Goal: Task Accomplishment & Management: Use online tool/utility

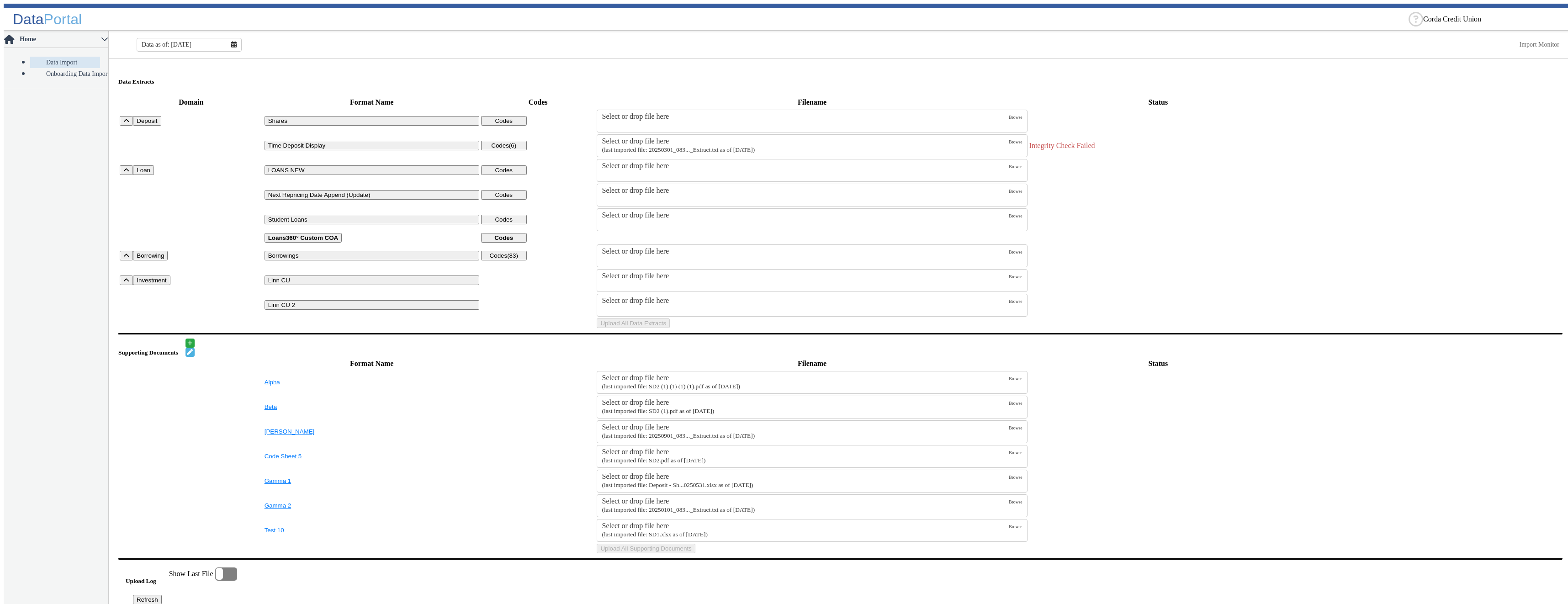
click at [708, 146] on small "(last imported file: 20250301_083..._Extract.txt as of [DATE])" at bounding box center [678, 149] width 153 height 7
click at [0, 0] on input "Select or drop file here (last imported file: 20250301_083..._Extract.txt as of…" at bounding box center [0, 0] width 0 height 0
click at [670, 328] on button "Upload All Data Extracts" at bounding box center [633, 323] width 73 height 10
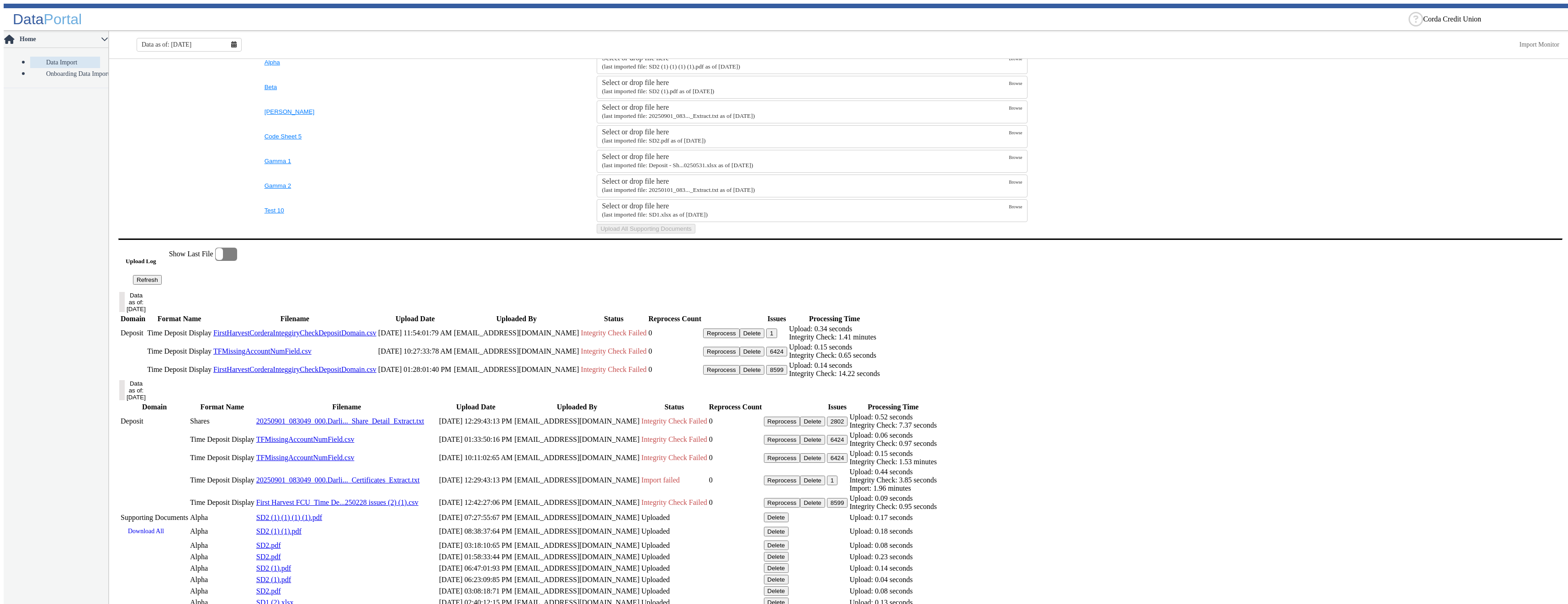
scroll to position [394, 0]
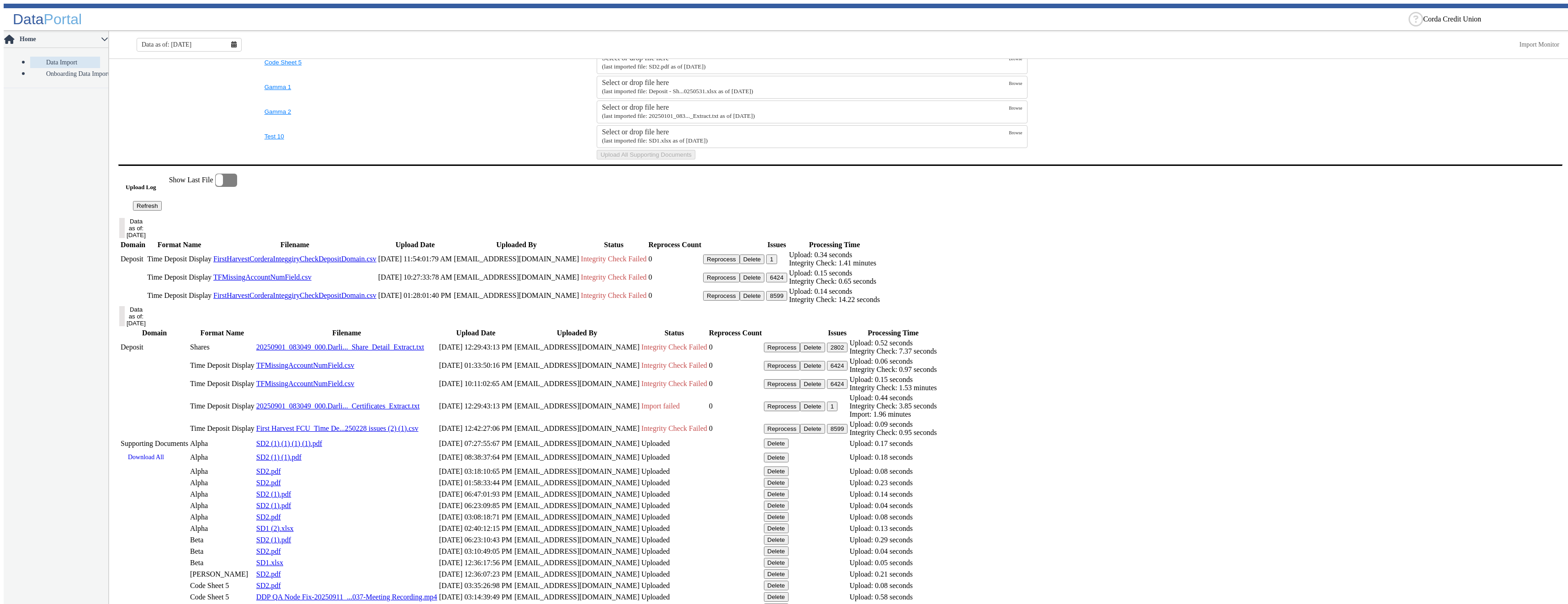
click at [777, 264] on button "1" at bounding box center [771, 259] width 10 height 10
click at [765, 264] on button "Delete" at bounding box center [752, 259] width 25 height 10
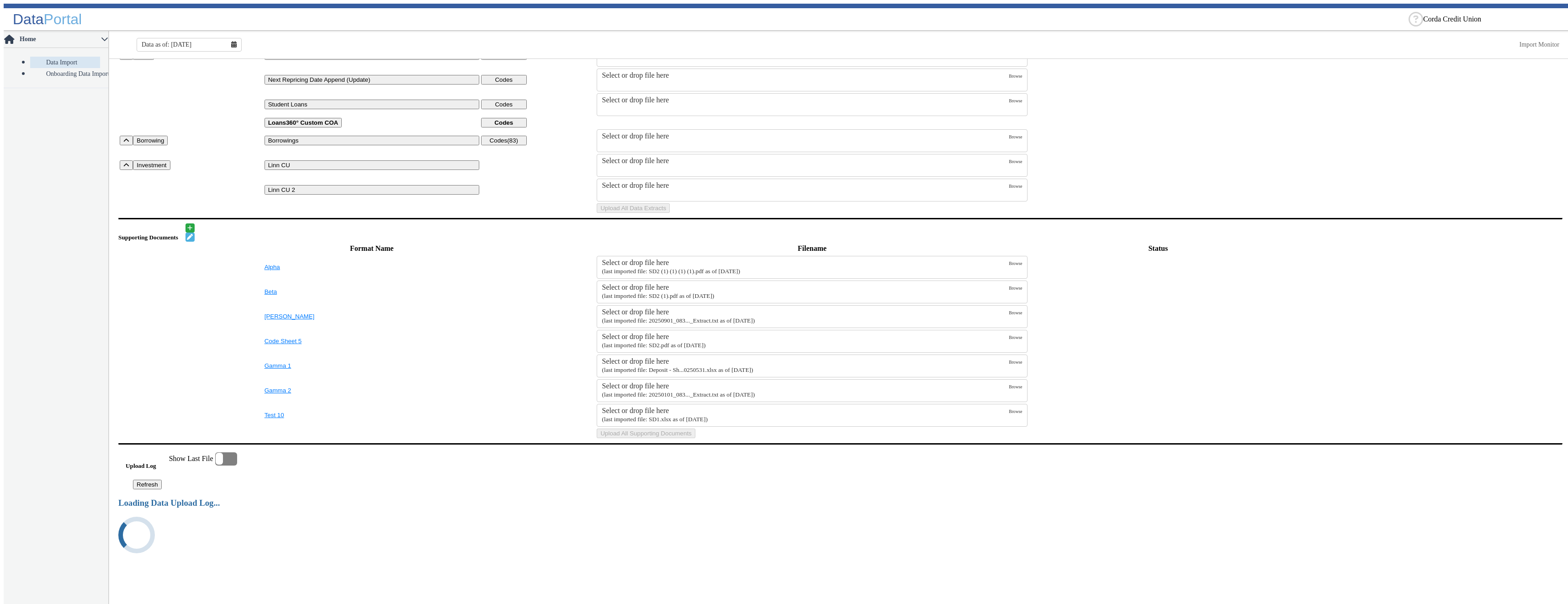
scroll to position [365, 0]
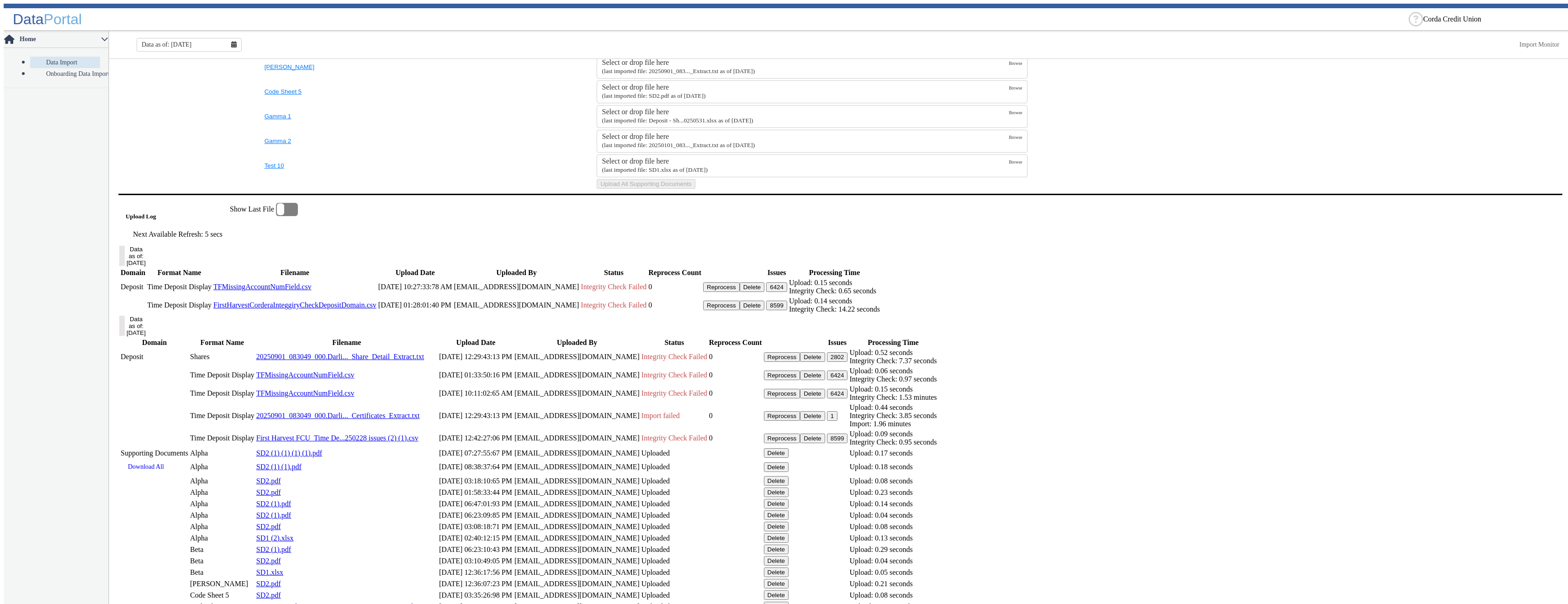
click at [765, 292] on button "Delete" at bounding box center [752, 287] width 25 height 10
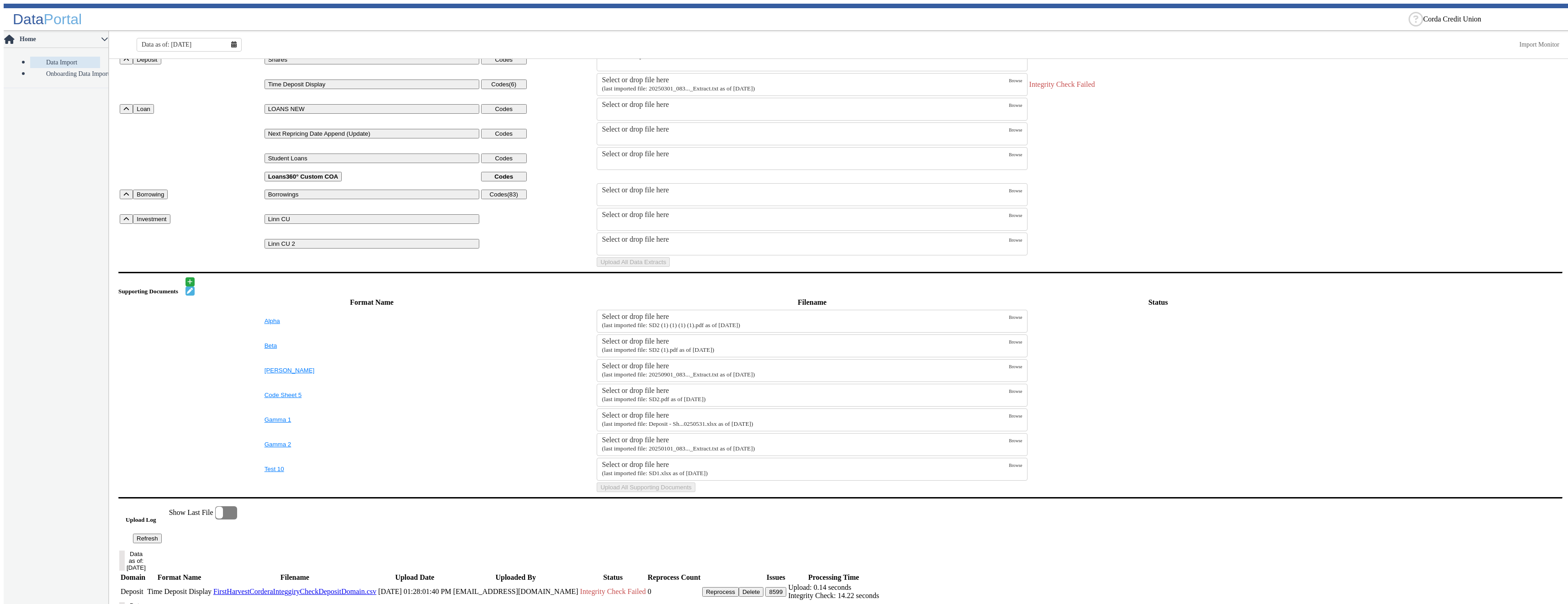
scroll to position [0, 0]
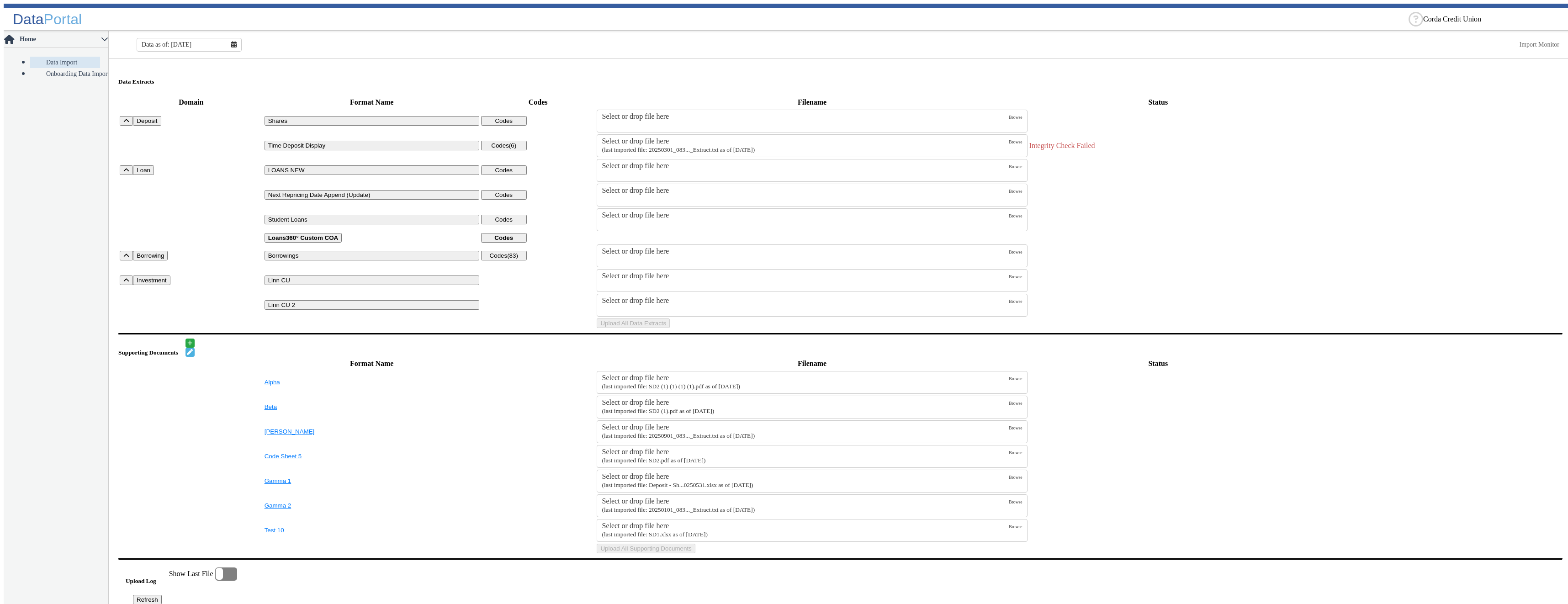
click at [670, 170] on div "Select or drop file here" at bounding box center [805, 166] width 407 height 9
click at [0, 0] on input "Select or drop file here" at bounding box center [0, 0] width 0 height 0
click at [670, 328] on button "Upload All Data Extracts" at bounding box center [633, 323] width 73 height 10
click at [646, 146] on small "(last imported file: 20250301_083..._Extract.txt as of [DATE])" at bounding box center [678, 149] width 153 height 7
click at [0, 0] on input "Select or drop file here (last imported file: 20250301_083..._Extract.txt as of…" at bounding box center [0, 0] width 0 height 0
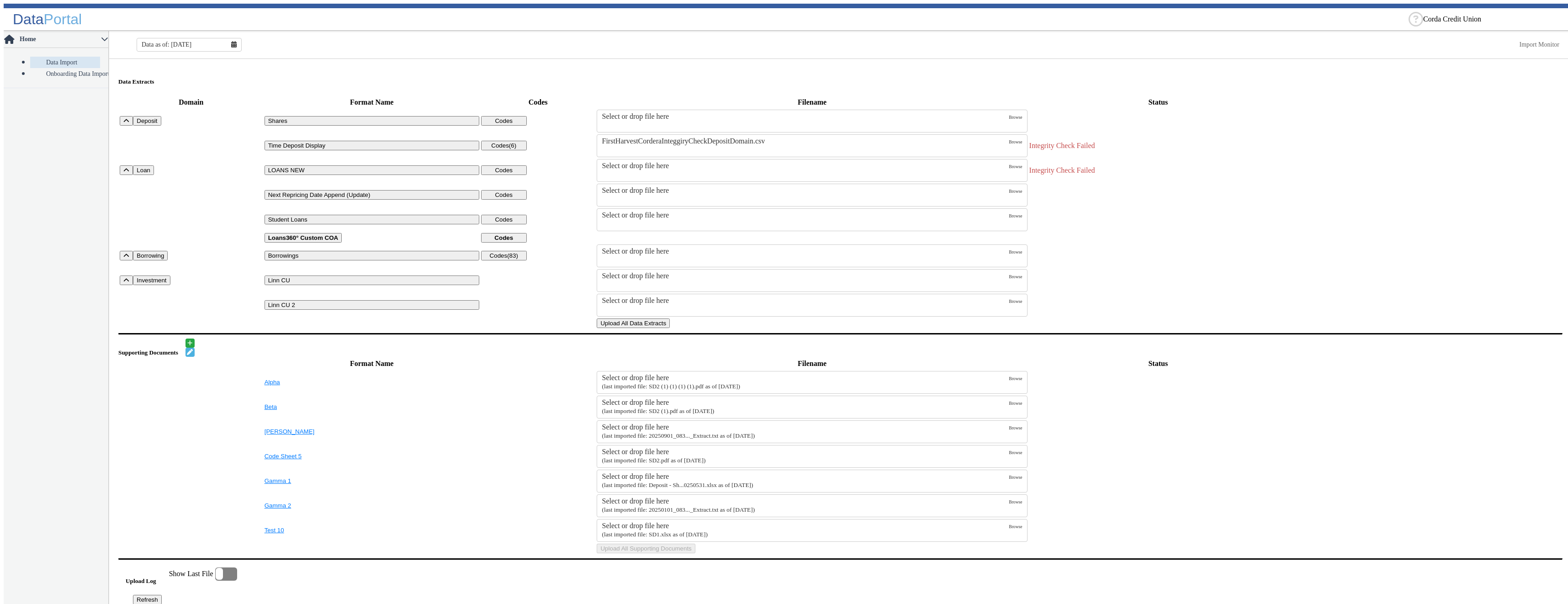
click at [670, 328] on button "Upload All Data Extracts" at bounding box center [633, 323] width 73 height 10
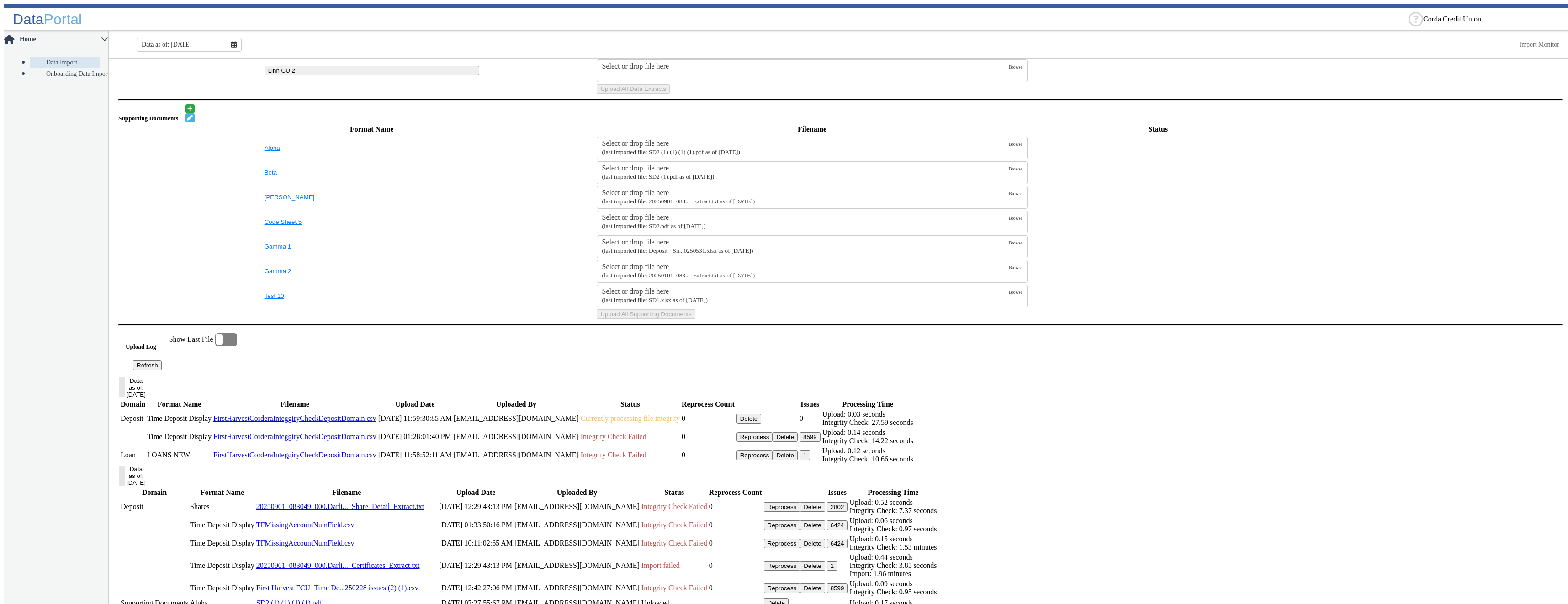
click at [162, 370] on button "Refresh" at bounding box center [147, 365] width 29 height 10
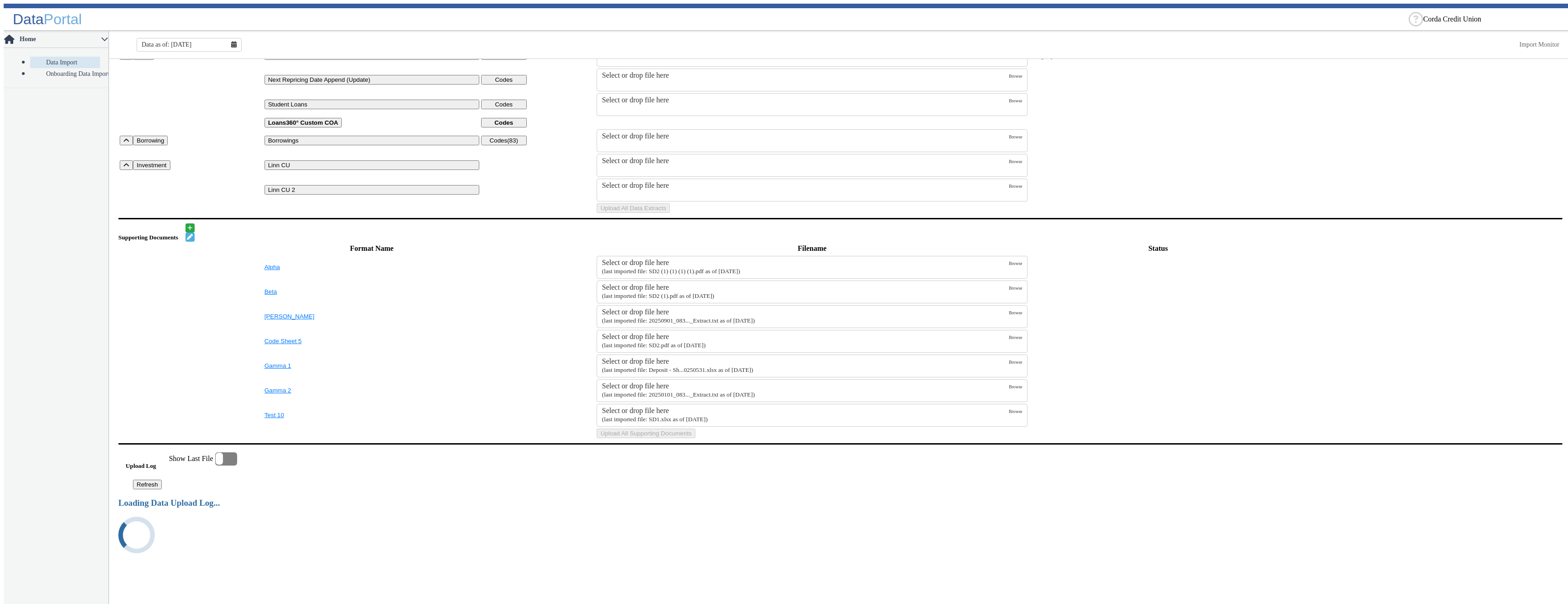
scroll to position [43, 0]
